Goal: Check status: Check status

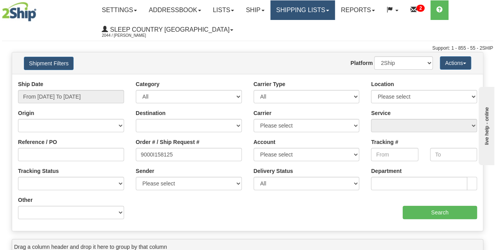
click at [319, 11] on link "Shipping lists" at bounding box center [303, 10] width 65 height 20
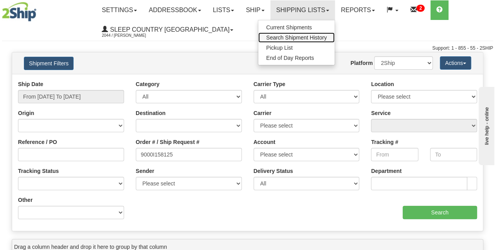
click at [309, 37] on span "Search Shipment History" at bounding box center [296, 37] width 61 height 6
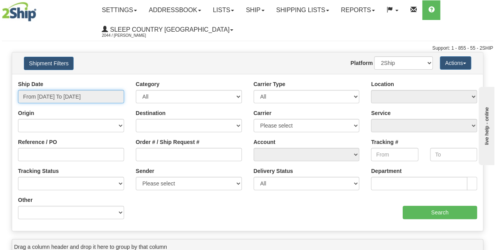
click at [71, 97] on input "From [DATE] To [DATE]" at bounding box center [71, 96] width 106 height 13
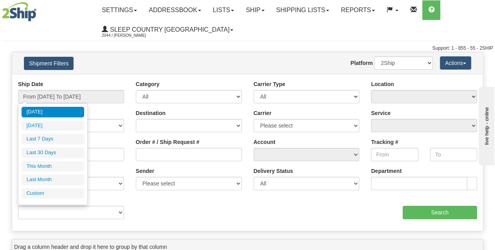
click at [51, 151] on li "Last 30 Days" at bounding box center [53, 153] width 63 height 11
type input "From [DATE] To [DATE]"
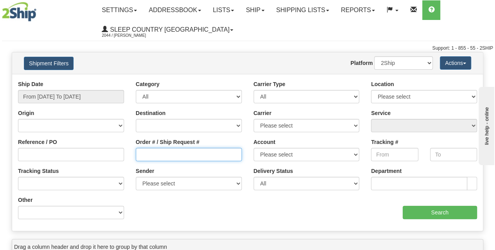
click at [155, 156] on input "Order # / Ship Request #" at bounding box center [189, 154] width 106 height 13
paste input "9000I146163"
type input "9000I146163"
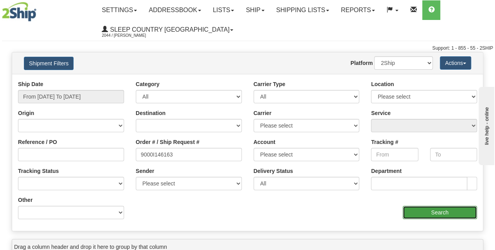
drag, startPoint x: 443, startPoint y: 210, endPoint x: 433, endPoint y: 216, distance: 11.9
click at [442, 210] on input "Search" at bounding box center [440, 212] width 75 height 13
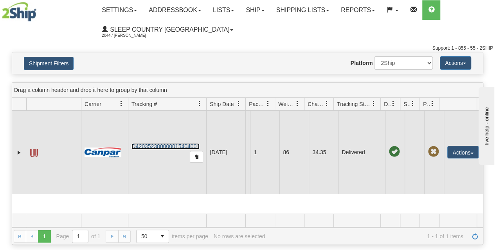
click at [169, 143] on link "D420352380000015404001" at bounding box center [166, 146] width 68 height 6
